Goal: Information Seeking & Learning: Learn about a topic

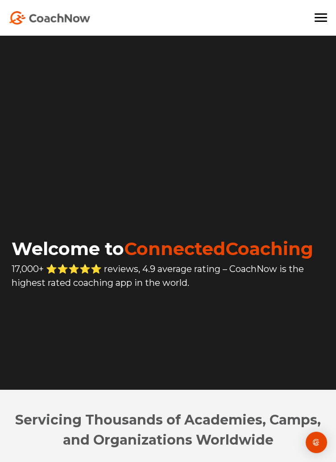
click at [323, 21] on span at bounding box center [320, 20] width 12 height 1
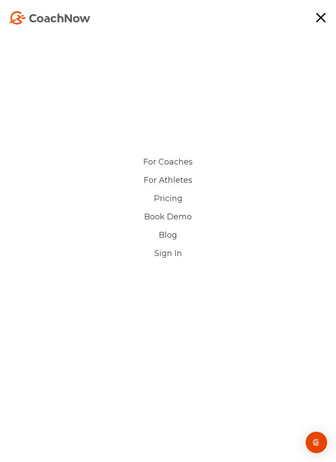
click at [183, 165] on link "For Coaches" at bounding box center [167, 161] width 205 height 9
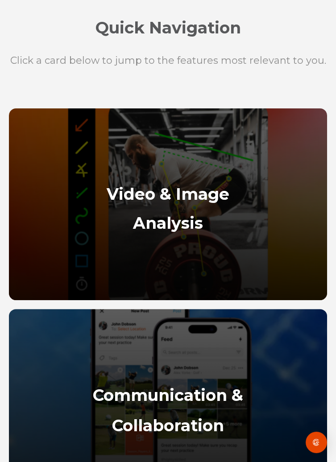
scroll to position [570, 0]
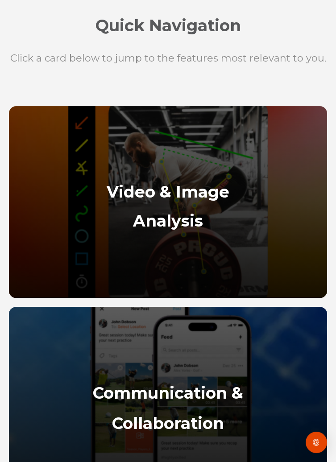
click at [258, 157] on div at bounding box center [168, 202] width 318 height 192
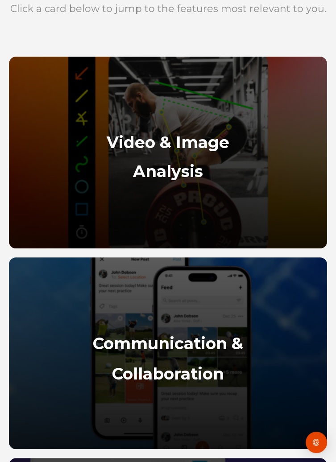
click at [195, 163] on strong "Analysis" at bounding box center [168, 171] width 70 height 20
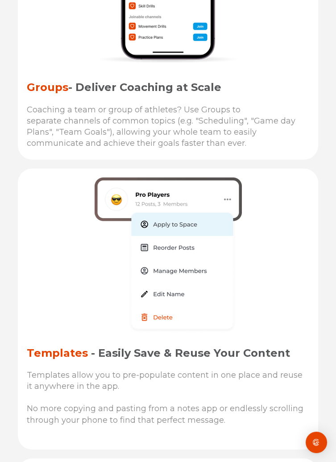
scroll to position [5267, 0]
